Goal: Browse casually

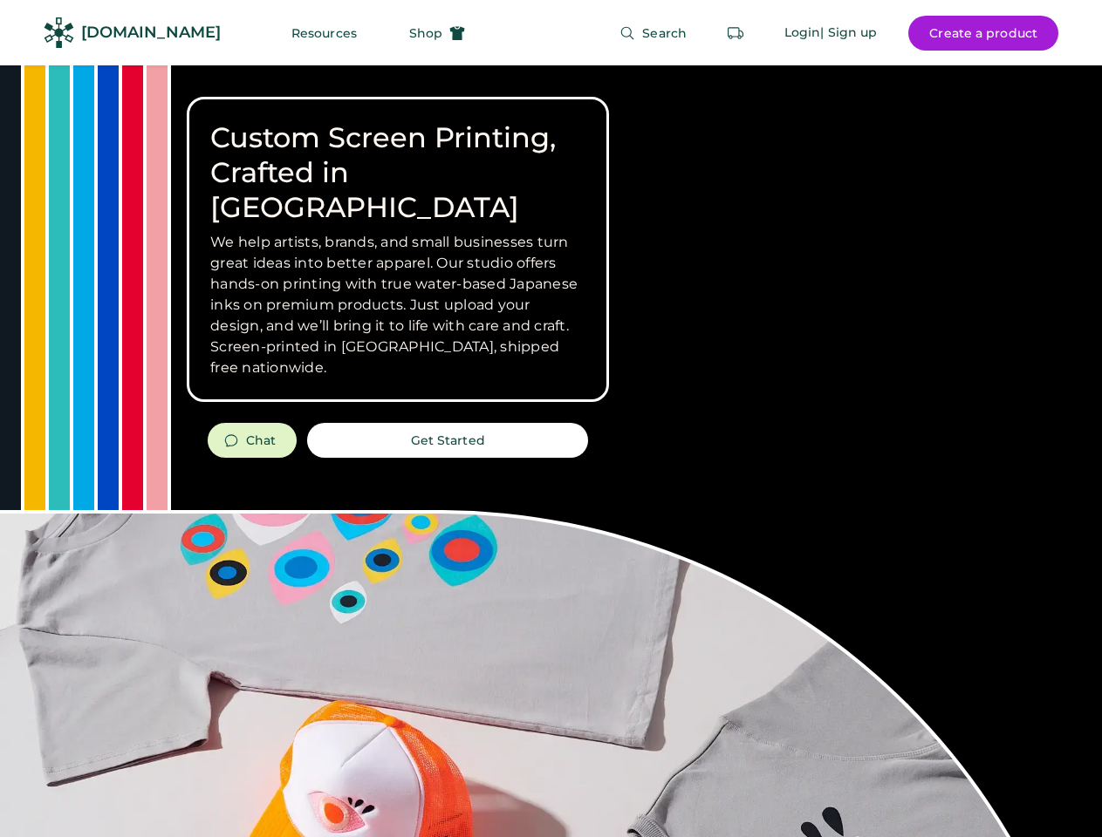
click at [550, 419] on div "Custom Screen Printing, Crafted in [GEOGRAPHIC_DATA] We help artists, brands, a…" at bounding box center [551, 619] width 1102 height 1108
click at [550, 451] on div "Custom Screen Printing, Crafted in [GEOGRAPHIC_DATA] We help artists, brands, a…" at bounding box center [551, 619] width 1102 height 1108
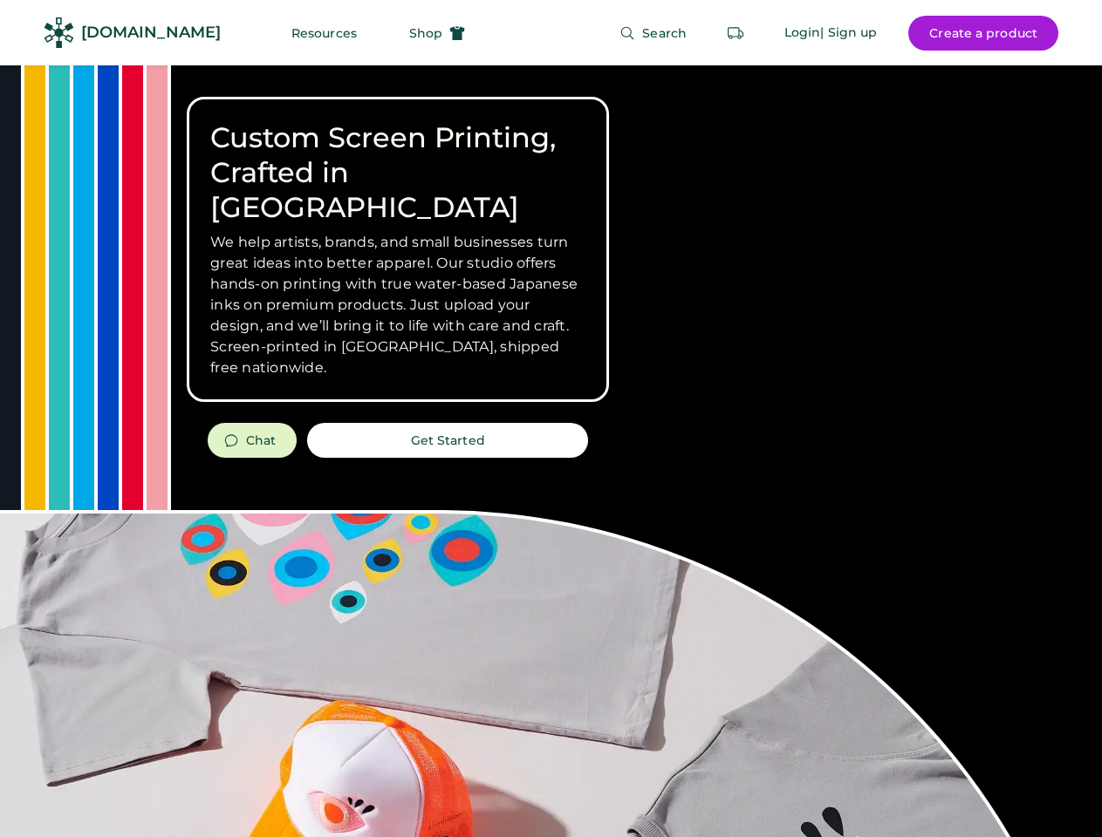
click at [550, 451] on div "Custom Screen Printing, Crafted in [GEOGRAPHIC_DATA] We help artists, brands, a…" at bounding box center [551, 619] width 1102 height 1108
click at [398, 249] on h3 "We help artists, brands, and small businesses turn great ideas into better appa…" at bounding box center [397, 305] width 375 height 147
click at [398, 232] on h3 "We help artists, brands, and small businesses turn great ideas into better appa…" at bounding box center [397, 305] width 375 height 147
click at [398, 155] on h1 "Custom Screen Printing, Crafted in [GEOGRAPHIC_DATA]" at bounding box center [397, 172] width 375 height 105
